Goal: Use online tool/utility: Use online tool/utility

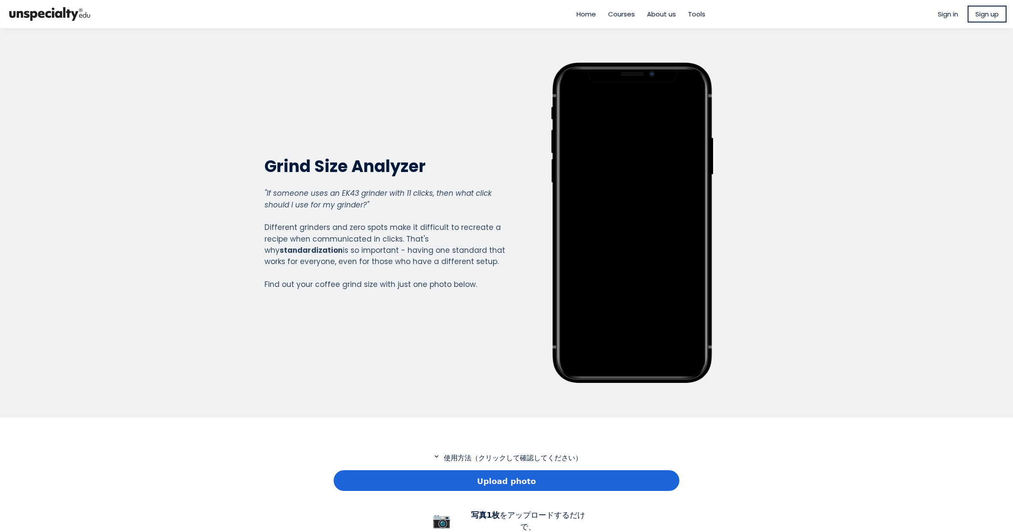
scroll to position [625, 346]
click at [430, 485] on div "Upload photo" at bounding box center [507, 480] width 346 height 21
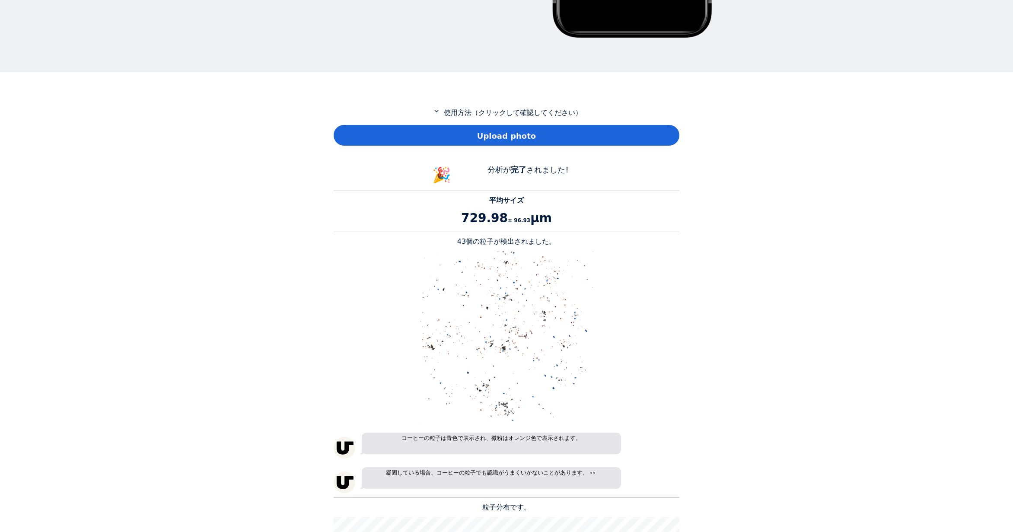
scroll to position [346, 0]
click at [463, 240] on p "43個の粒子が検出されました。" at bounding box center [507, 241] width 346 height 10
copy p "43"
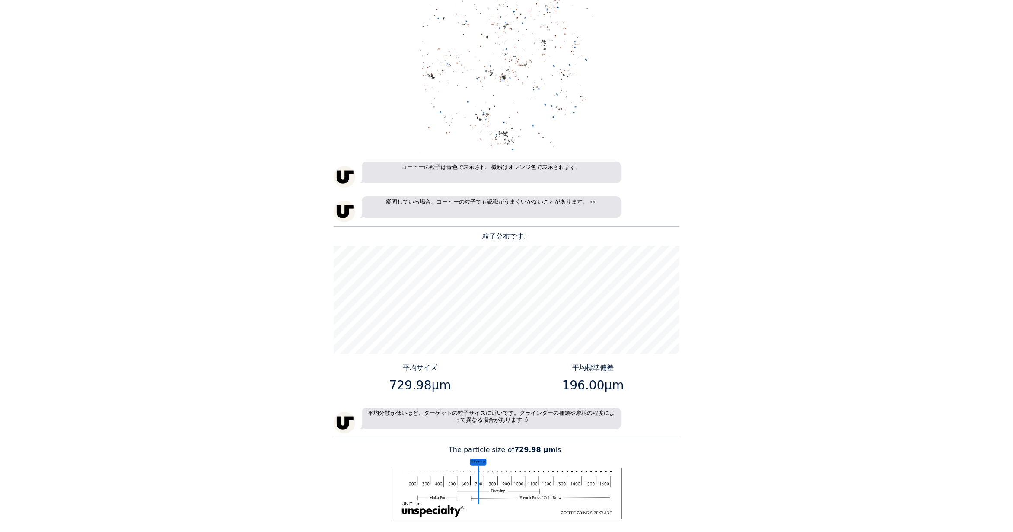
scroll to position [691, 0]
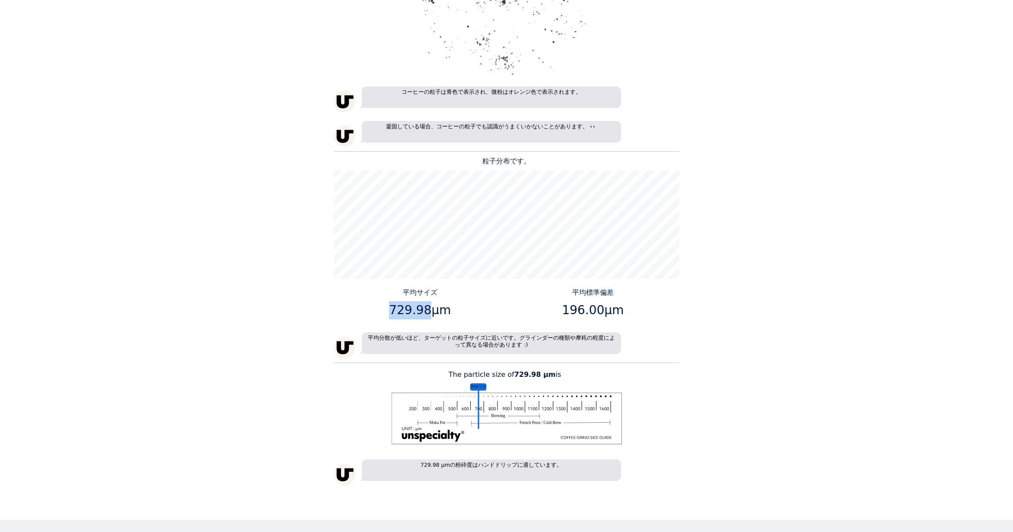
drag, startPoint x: 426, startPoint y: 310, endPoint x: 394, endPoint y: 308, distance: 31.6
click at [394, 308] on p "729.98μm" at bounding box center [420, 310] width 166 height 18
copy p "729.98"
drag, startPoint x: 599, startPoint y: 309, endPoint x: 565, endPoint y: 309, distance: 33.7
click at [565, 309] on p "196.00μm" at bounding box center [593, 310] width 166 height 18
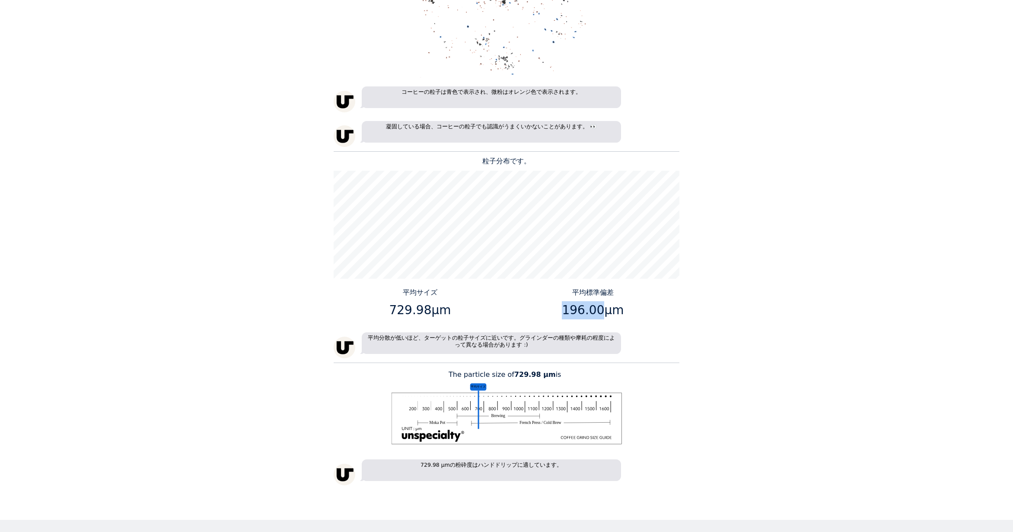
copy p "196.00"
